Goal: Task Accomplishment & Management: Complete application form

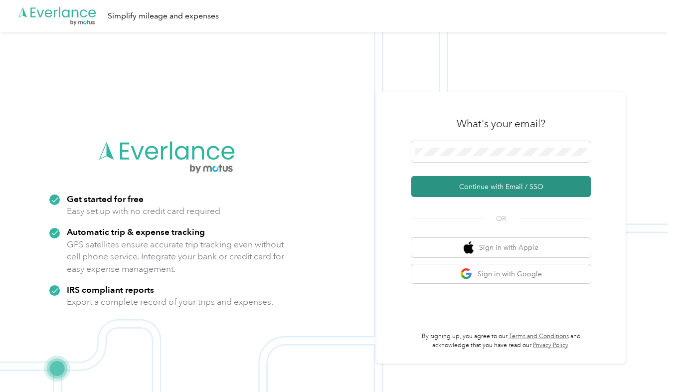
click at [458, 183] on button "Continue with Email / SSO" at bounding box center [501, 186] width 180 height 21
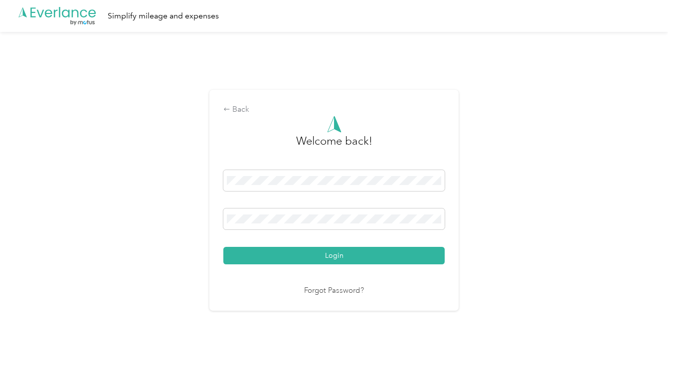
click at [314, 289] on link "Forgot Password?" at bounding box center [334, 290] width 60 height 11
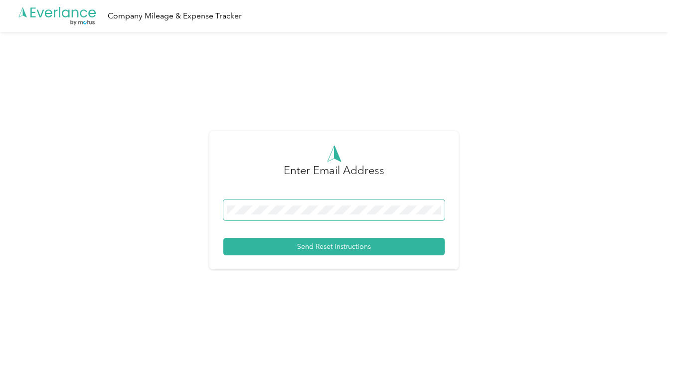
click at [189, 175] on div "Enter Email Address Send Reset Instructions" at bounding box center [334, 204] width 668 height 345
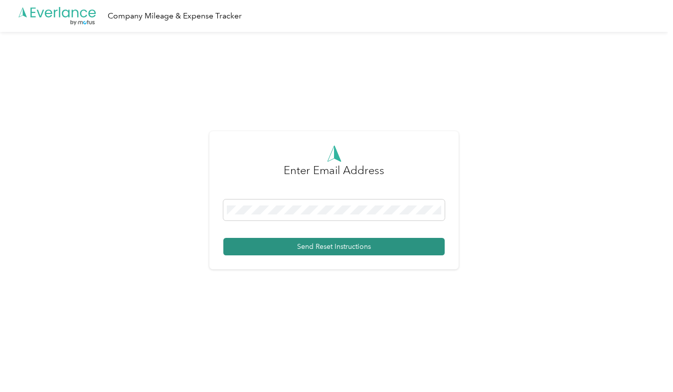
click at [281, 249] on button "Send Reset Instructions" at bounding box center [333, 246] width 221 height 17
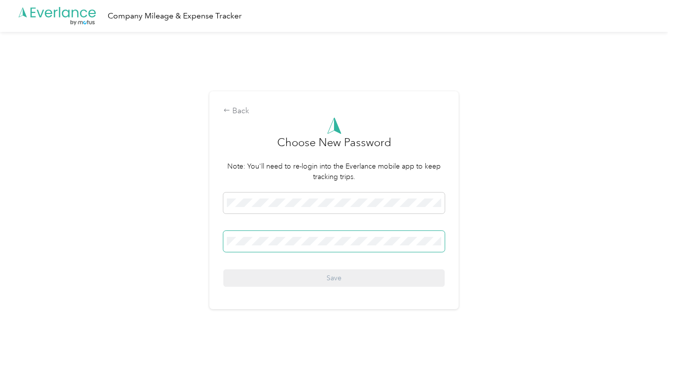
click at [407, 231] on span at bounding box center [333, 241] width 221 height 21
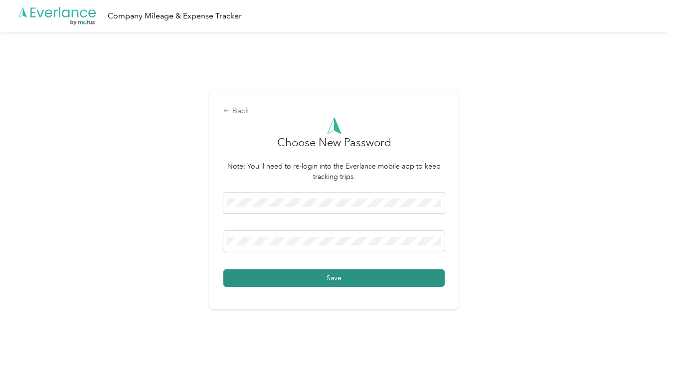
click at [386, 279] on button "Save" at bounding box center [333, 277] width 221 height 17
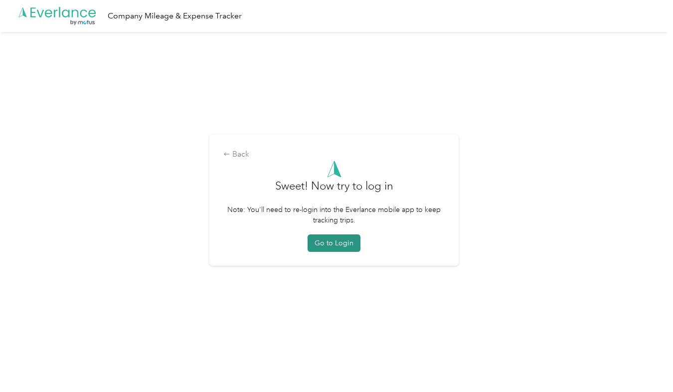
click at [340, 243] on button "Go to Login" at bounding box center [334, 242] width 53 height 17
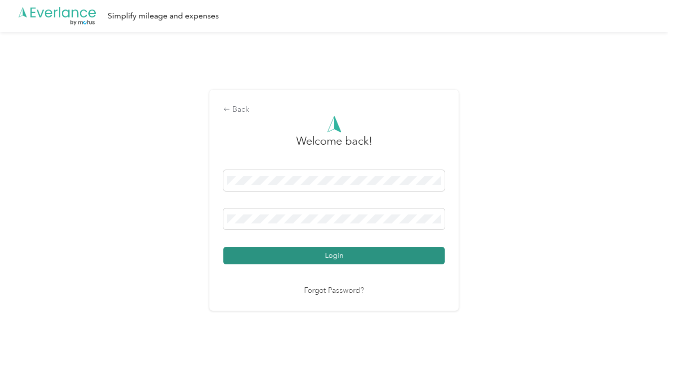
click at [297, 261] on button "Login" at bounding box center [333, 255] width 221 height 17
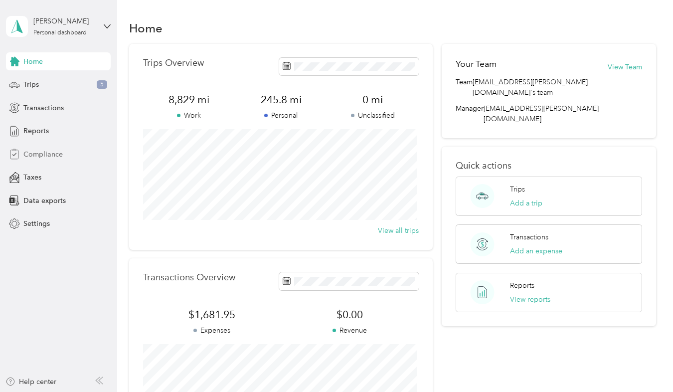
click at [46, 156] on span "Compliance" at bounding box center [42, 154] width 39 height 10
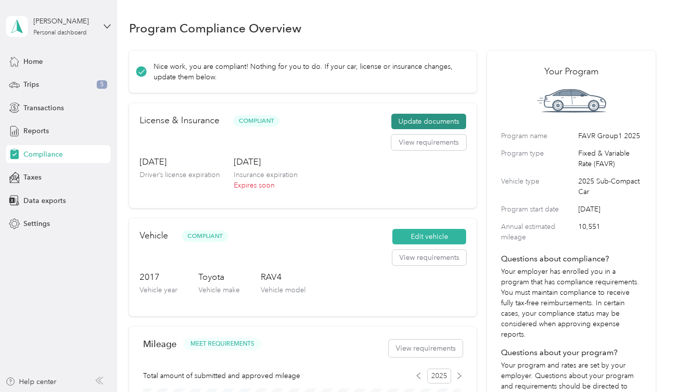
click at [430, 123] on button "Update documents" at bounding box center [429, 122] width 75 height 16
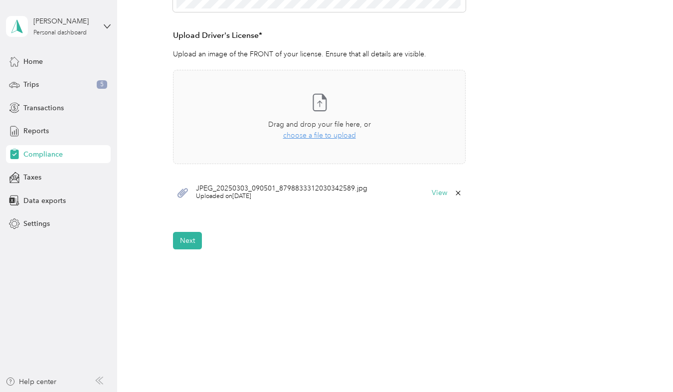
scroll to position [261, 0]
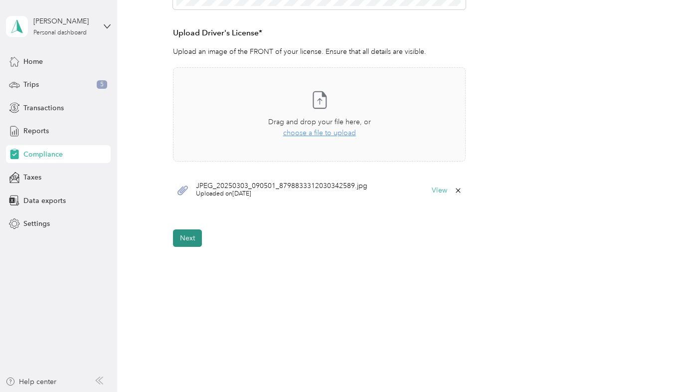
click at [192, 240] on button "Next" at bounding box center [187, 237] width 29 height 17
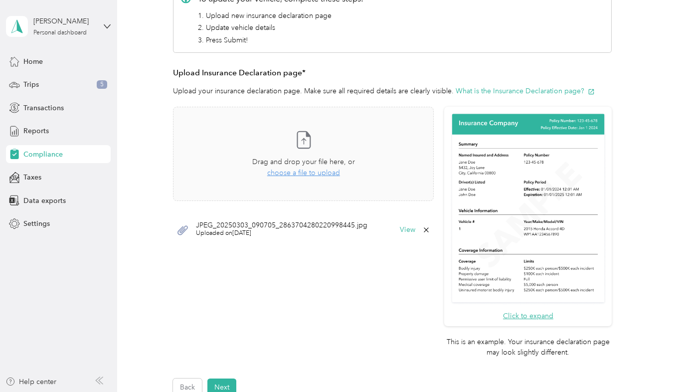
scroll to position [197, 0]
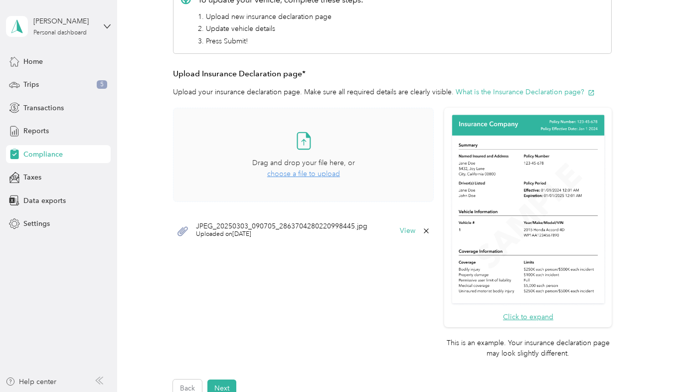
click at [311, 174] on span "choose a file to upload" at bounding box center [303, 174] width 73 height 8
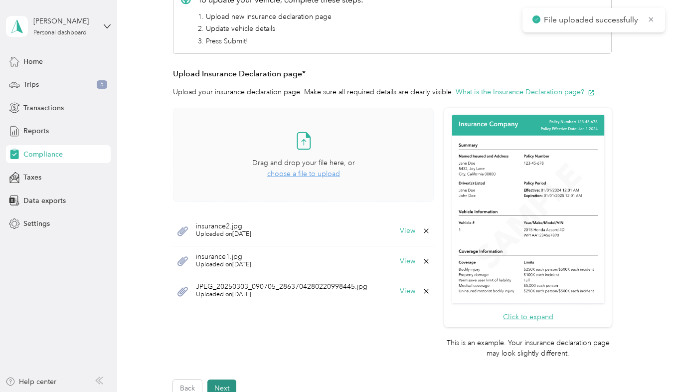
click at [222, 381] on button "Next" at bounding box center [221, 388] width 29 height 17
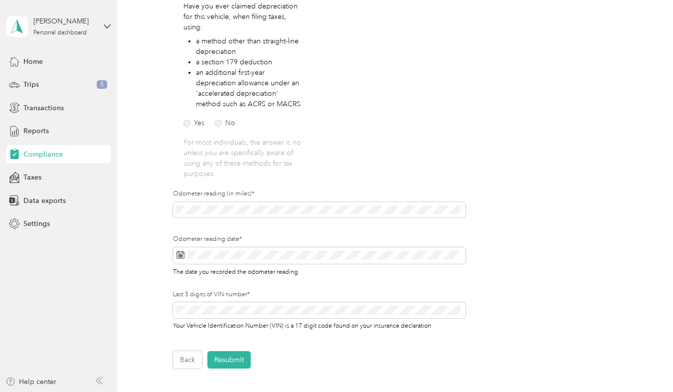
scroll to position [186, 0]
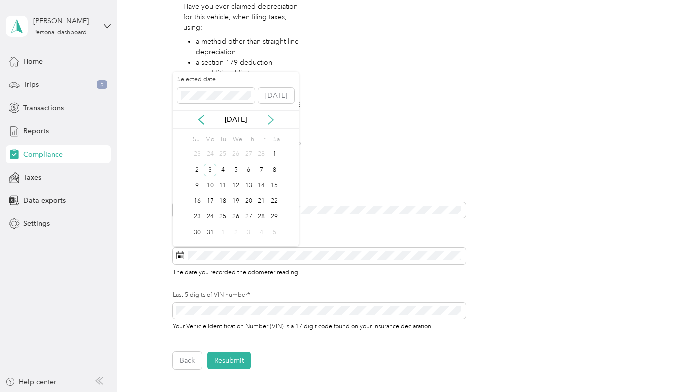
click at [273, 121] on icon at bounding box center [271, 120] width 10 height 10
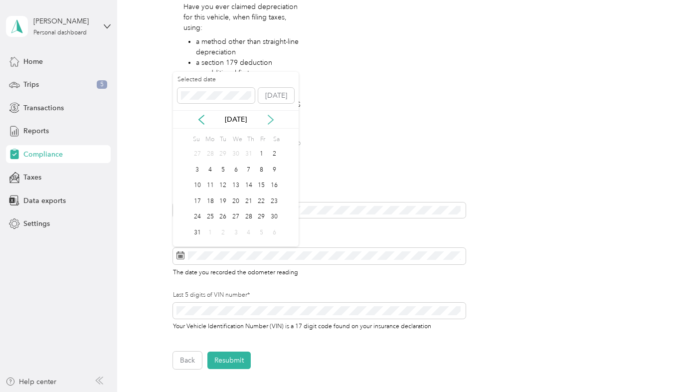
click at [273, 121] on icon at bounding box center [271, 120] width 10 height 10
click at [224, 219] on div "30" at bounding box center [222, 217] width 13 height 12
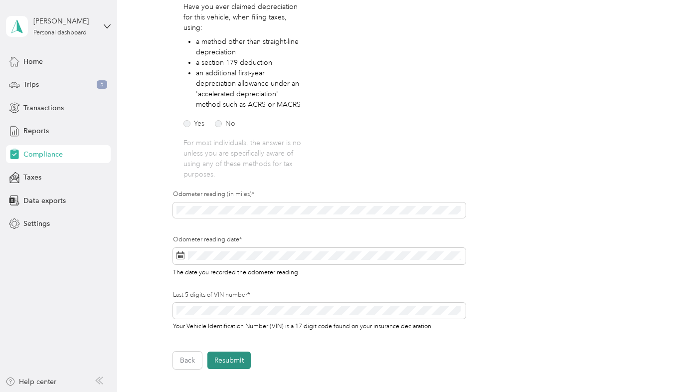
click at [242, 361] on button "Resubmit" at bounding box center [228, 360] width 43 height 17
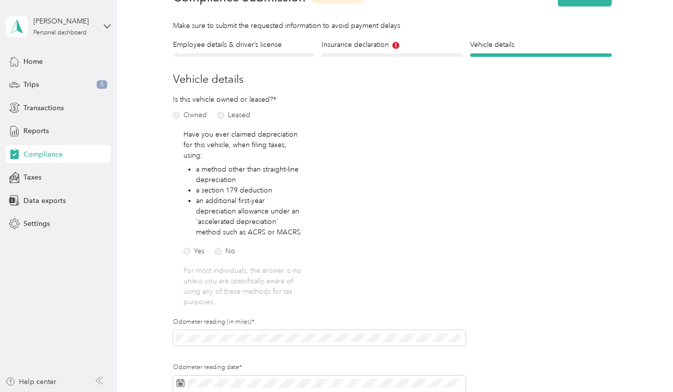
scroll to position [12, 0]
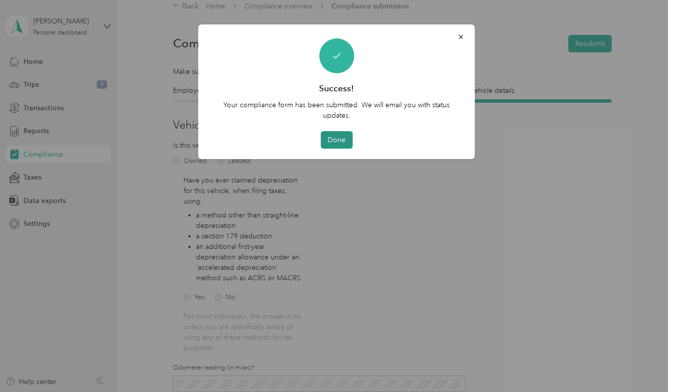
click at [338, 139] on button "Done" at bounding box center [337, 139] width 32 height 17
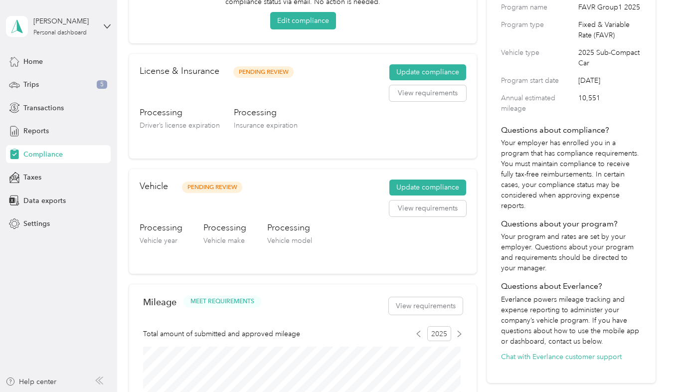
scroll to position [137, 0]
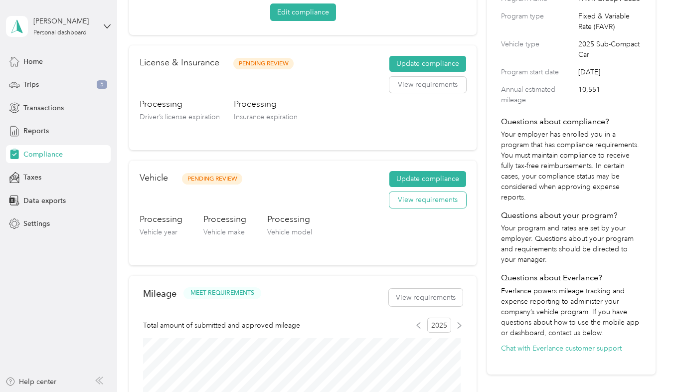
click at [439, 205] on button "View requirements" at bounding box center [428, 200] width 77 height 16
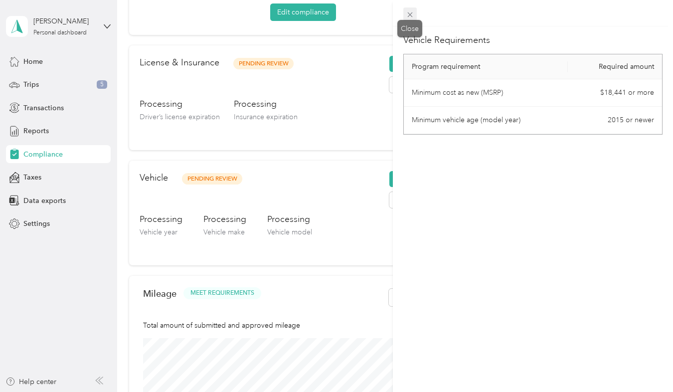
click at [407, 14] on icon at bounding box center [410, 14] width 8 height 8
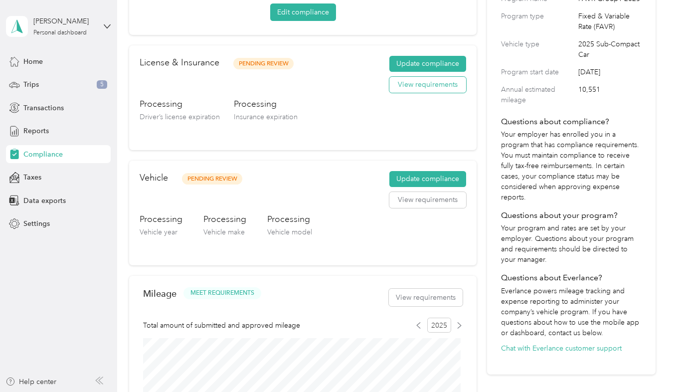
click at [400, 86] on button "View requirements" at bounding box center [428, 85] width 77 height 16
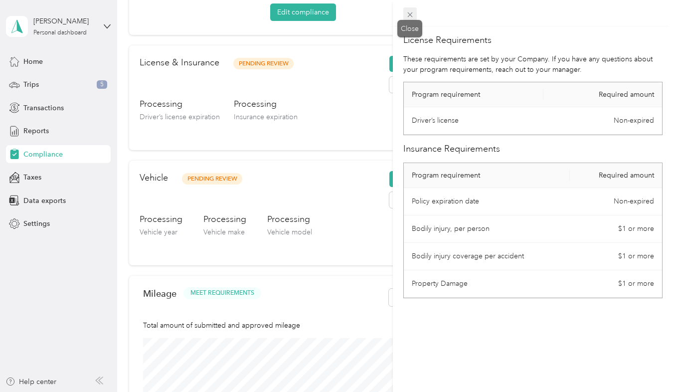
click at [412, 16] on icon at bounding box center [410, 14] width 8 height 8
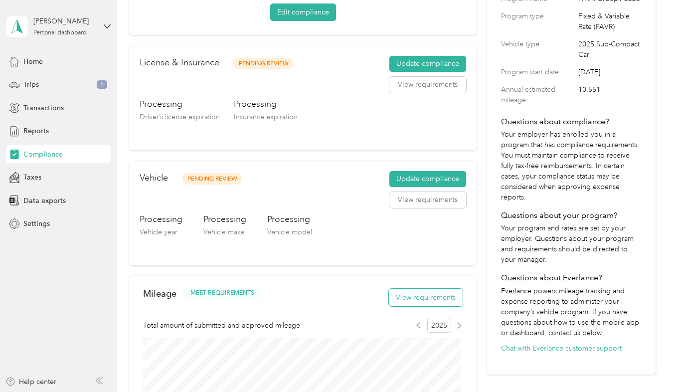
click at [403, 301] on button "View requirements" at bounding box center [426, 297] width 74 height 17
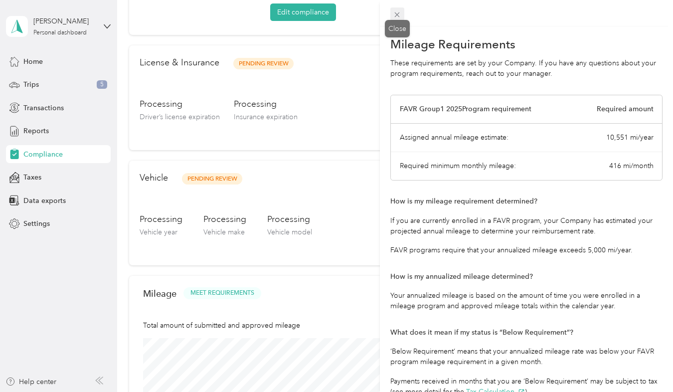
click at [395, 13] on icon at bounding box center [397, 14] width 8 height 8
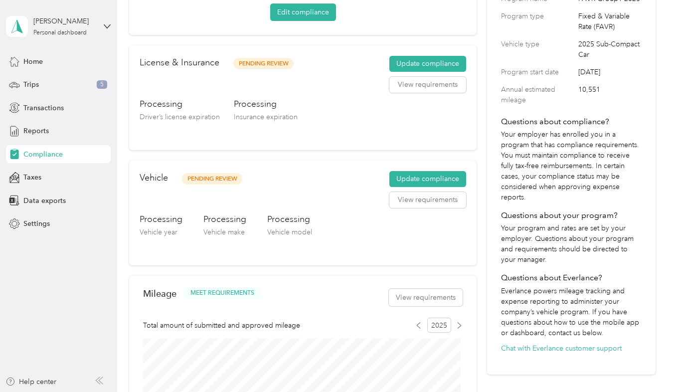
scroll to position [0, 0]
